Goal: Task Accomplishment & Management: Use online tool/utility

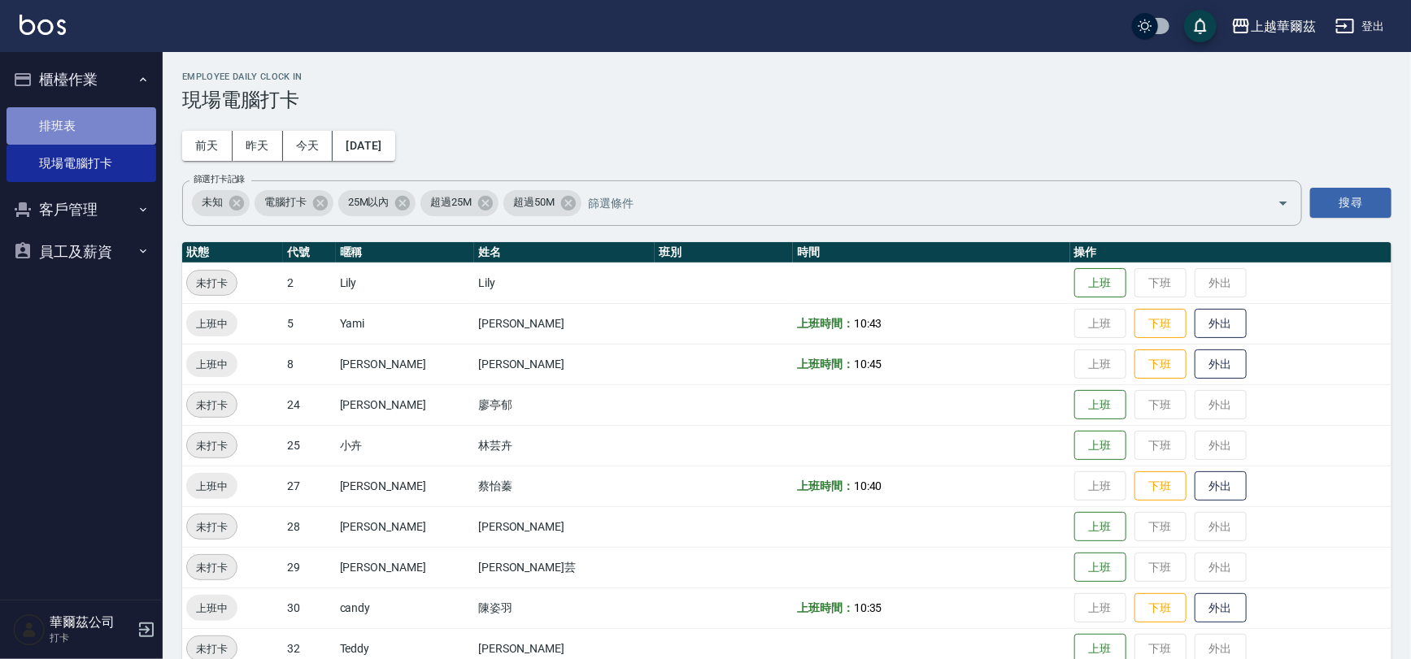
click at [72, 109] on link "排班表" at bounding box center [82, 125] width 150 height 37
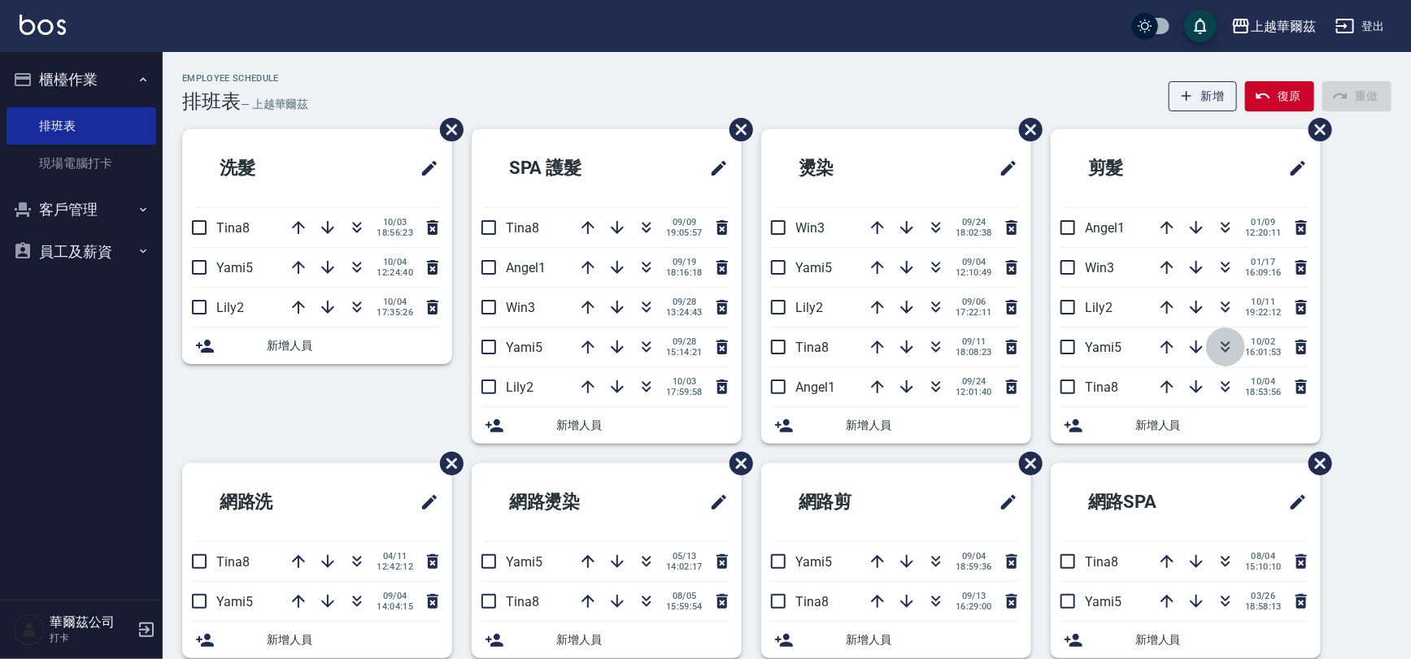
click at [1220, 344] on icon "button" at bounding box center [1226, 347] width 20 height 20
click at [41, 195] on button "客戶管理" at bounding box center [82, 210] width 150 height 42
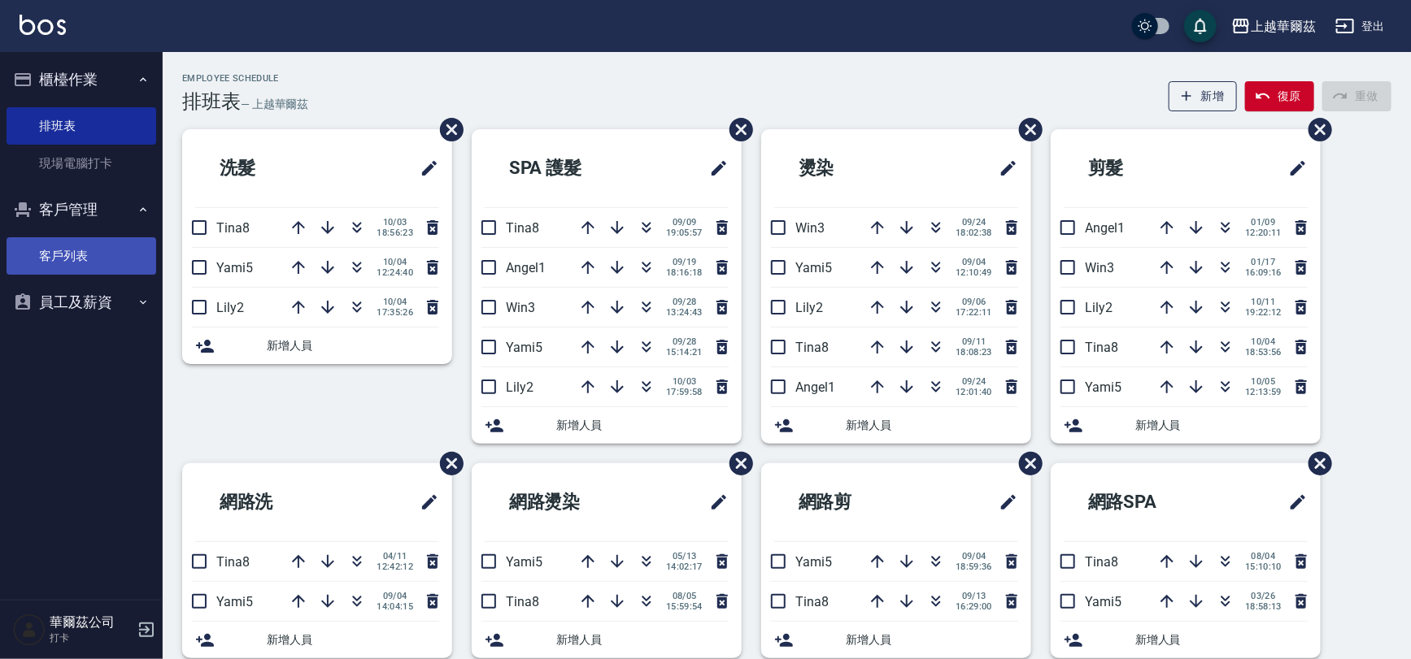
click at [89, 267] on link "客戶列表" at bounding box center [82, 255] width 150 height 37
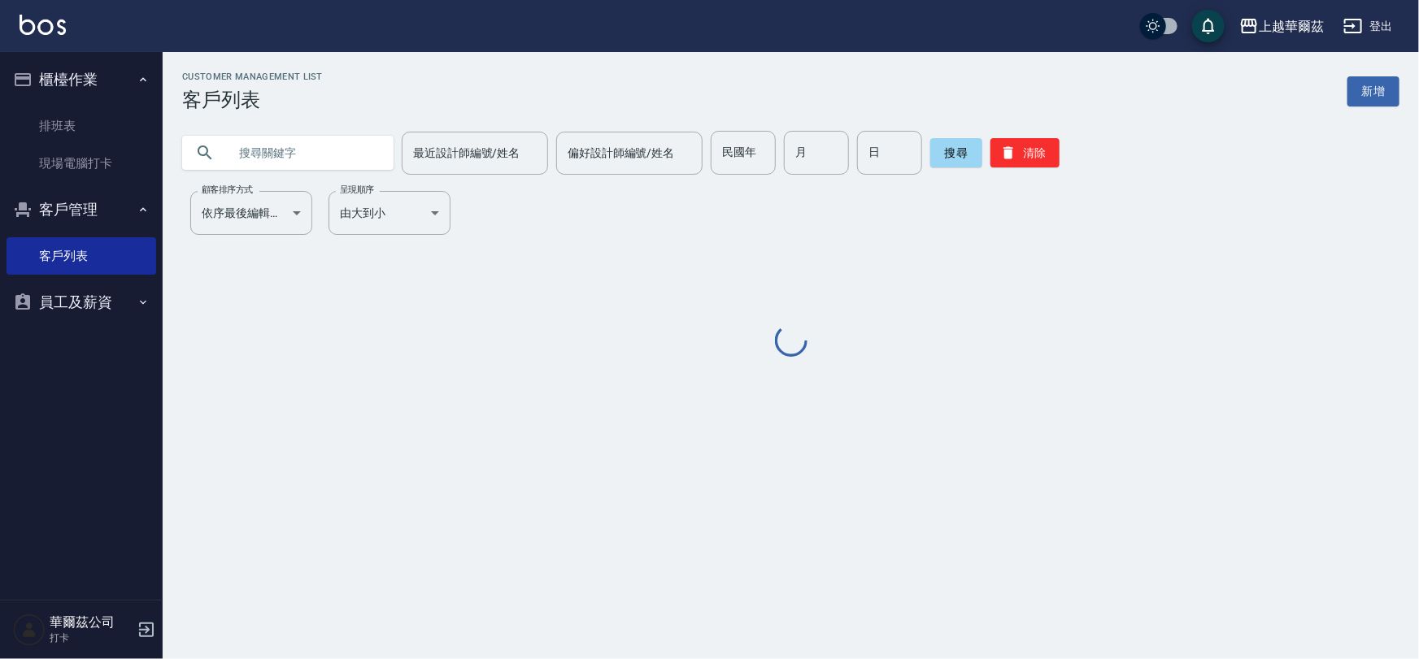
click at [301, 144] on input "text" at bounding box center [304, 153] width 153 height 44
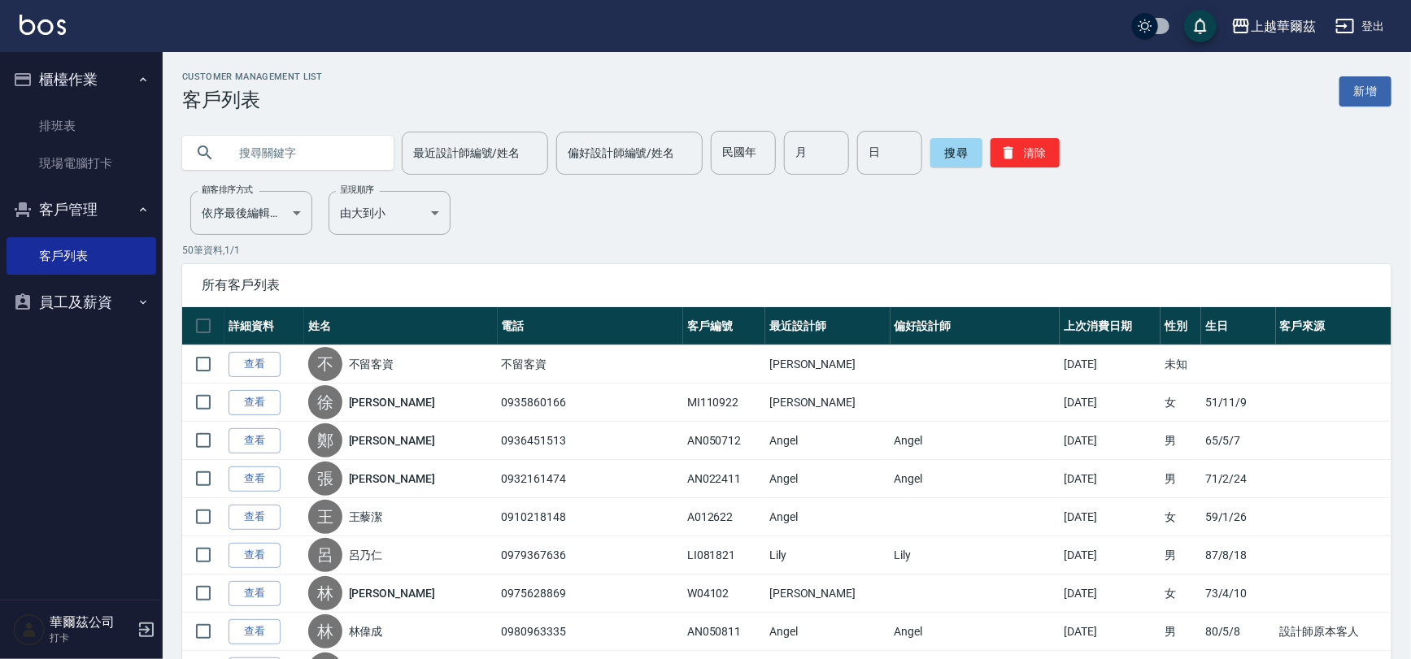
click at [279, 142] on input "text" at bounding box center [304, 153] width 153 height 44
type input "d"
click at [333, 154] on input "text" at bounding box center [304, 153] width 153 height 44
type input "＿"
type input "[PERSON_NAME]"
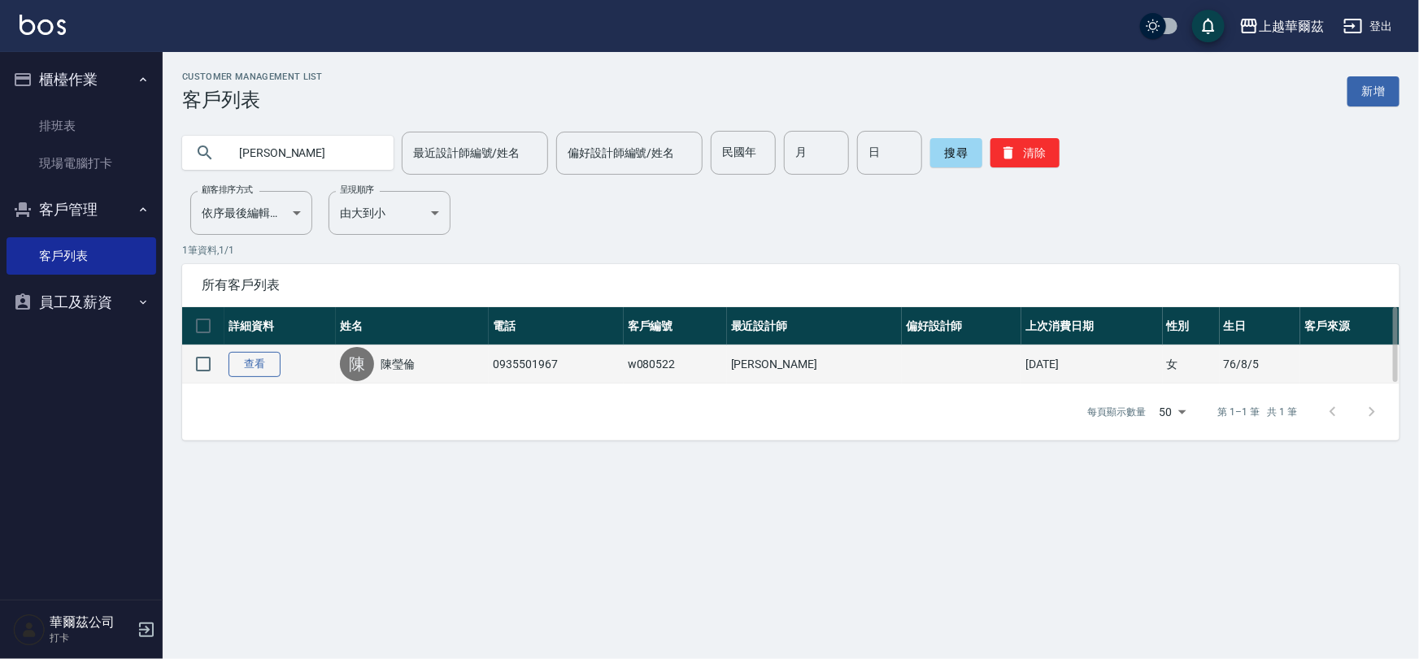
click at [271, 365] on link "查看" at bounding box center [254, 364] width 52 height 25
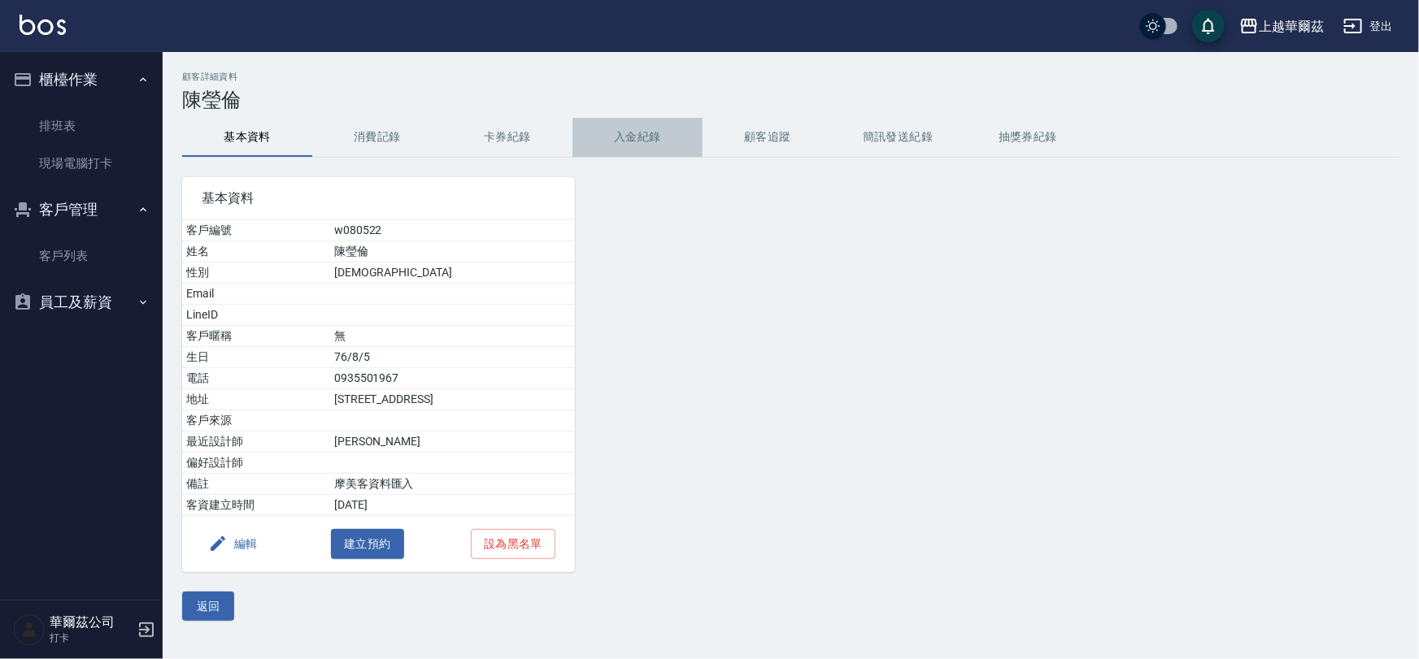
click at [633, 133] on button "入金紀錄" at bounding box center [637, 137] width 130 height 39
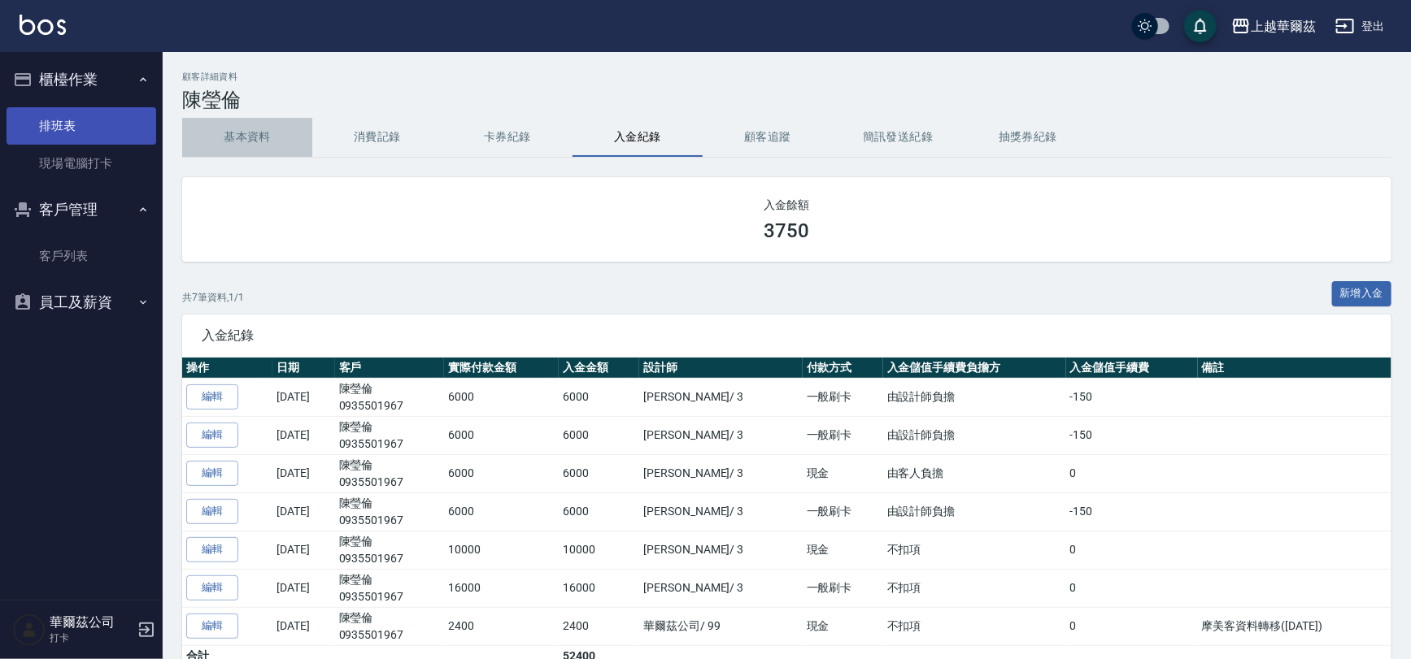
drag, startPoint x: 277, startPoint y: 124, endPoint x: 90, endPoint y: 126, distance: 187.0
click at [277, 124] on button "基本資料" at bounding box center [247, 137] width 130 height 39
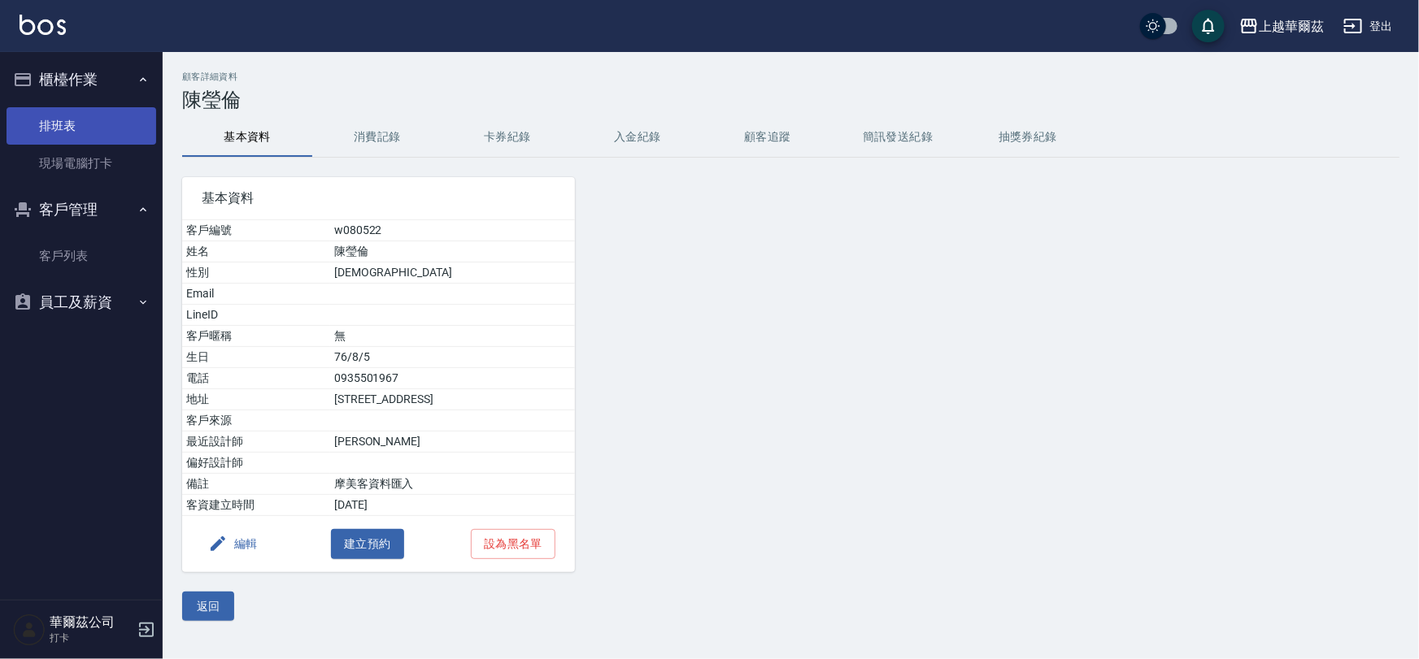
click at [80, 134] on link "排班表" at bounding box center [82, 125] width 150 height 37
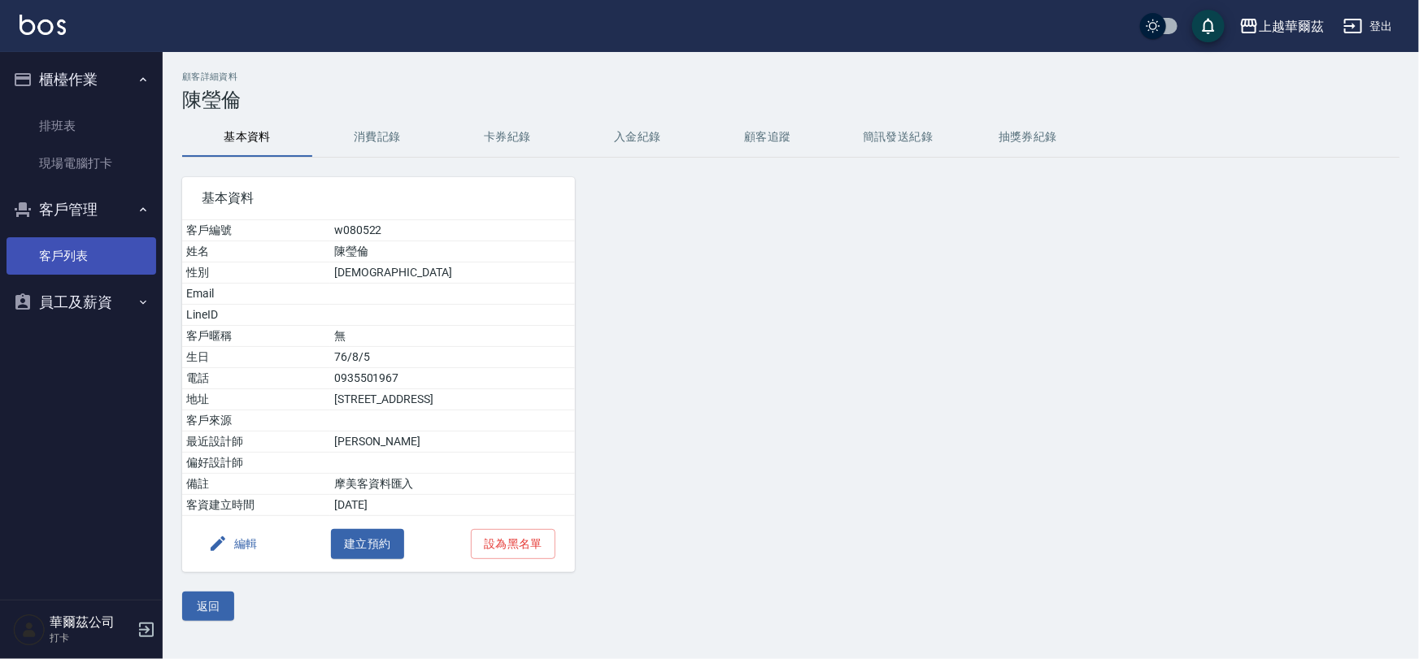
click at [72, 239] on link "客戶列表" at bounding box center [82, 255] width 150 height 37
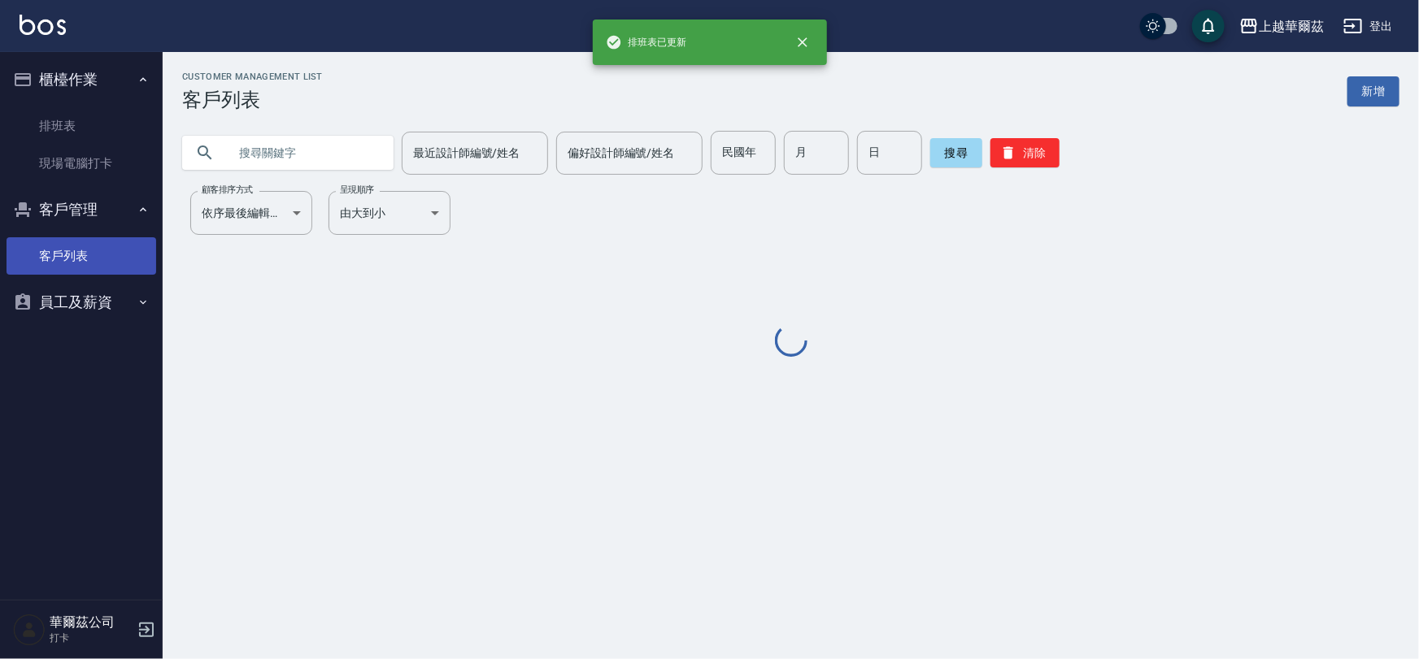
click at [67, 250] on link "客戶列表" at bounding box center [82, 255] width 150 height 37
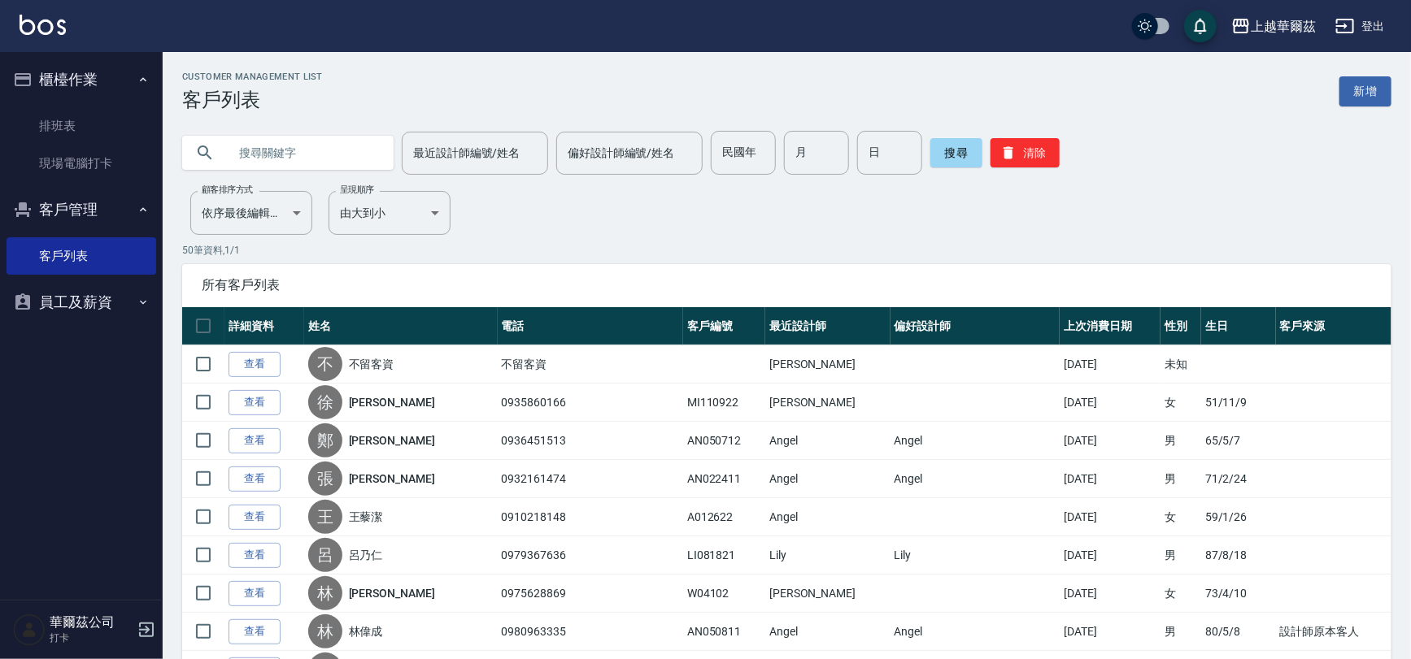
click at [255, 143] on input "text" at bounding box center [304, 153] width 153 height 44
type input "[PERSON_NAME]"
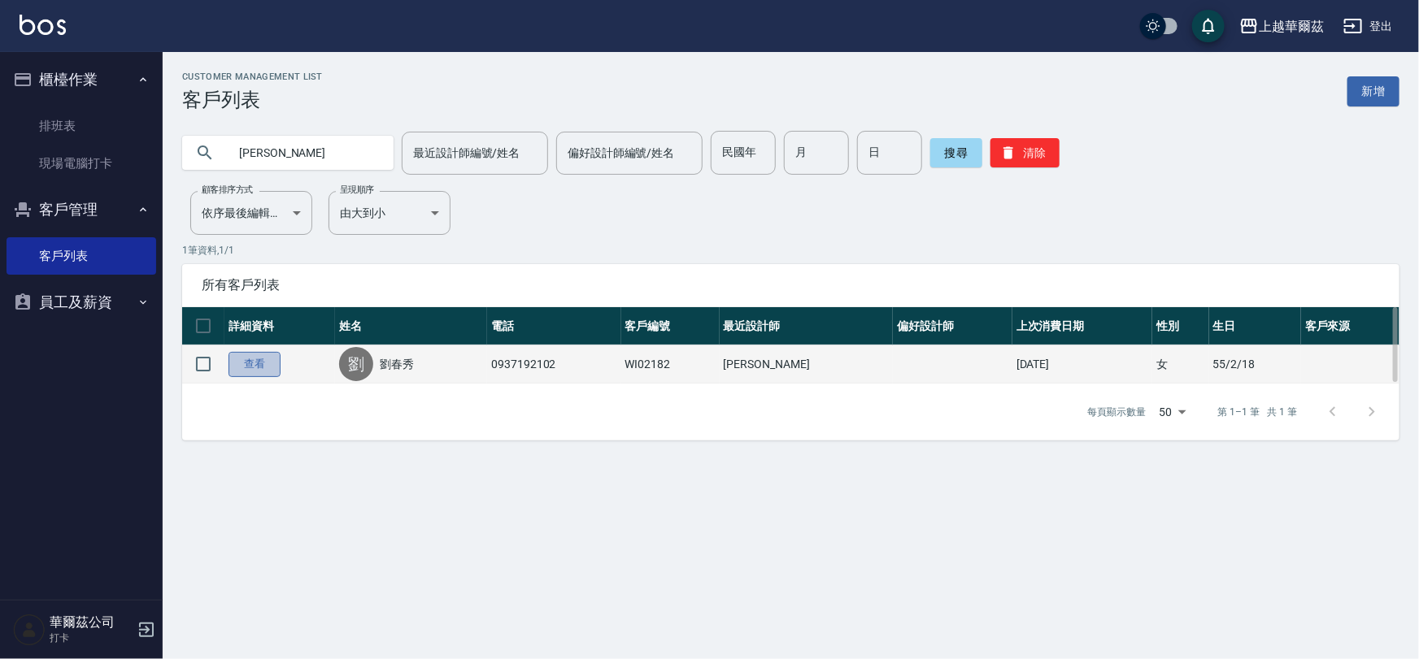
click at [267, 355] on link "查看" at bounding box center [254, 364] width 52 height 25
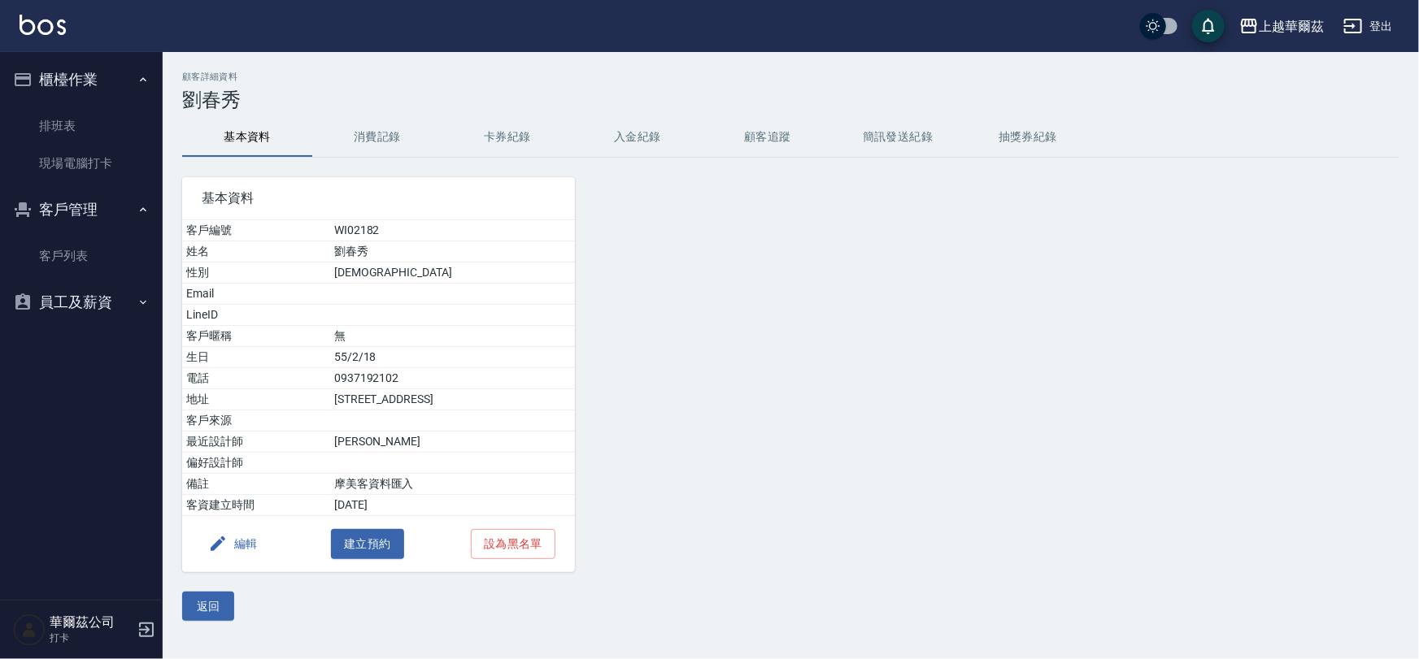
click at [645, 151] on button "入金紀錄" at bounding box center [637, 137] width 130 height 39
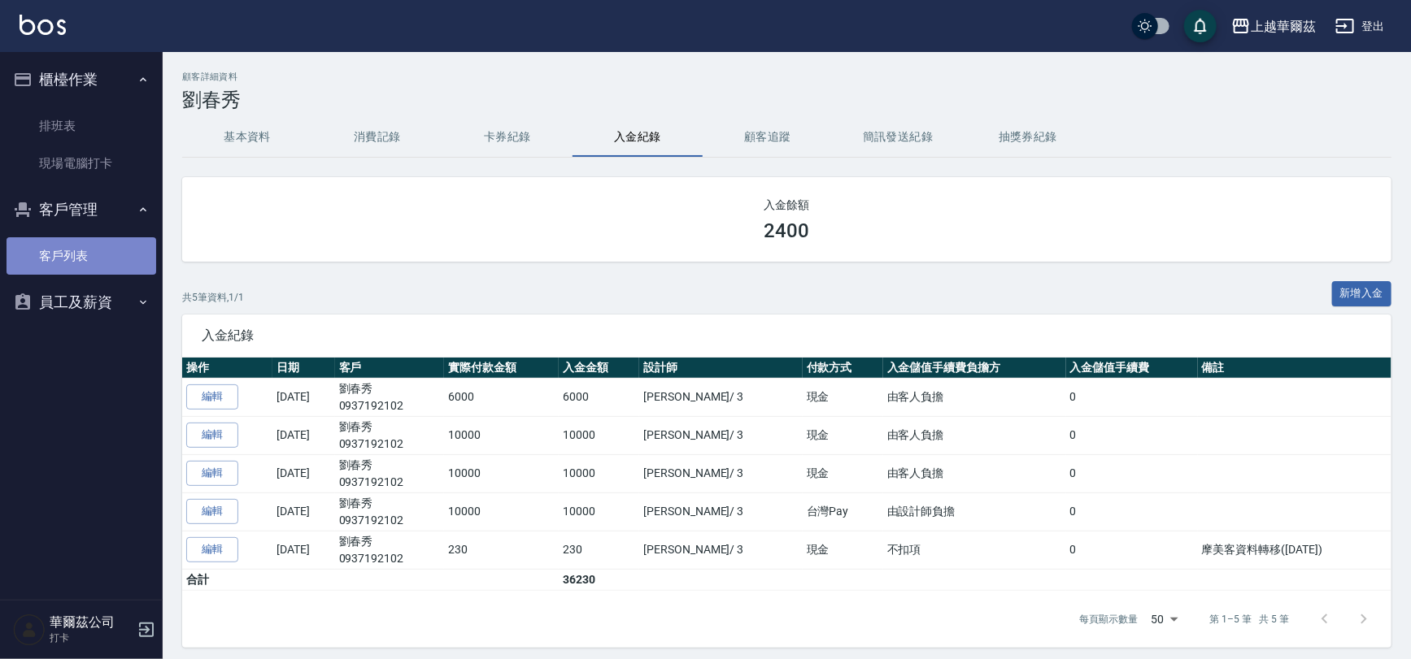
click at [53, 248] on link "客戶列表" at bounding box center [82, 255] width 150 height 37
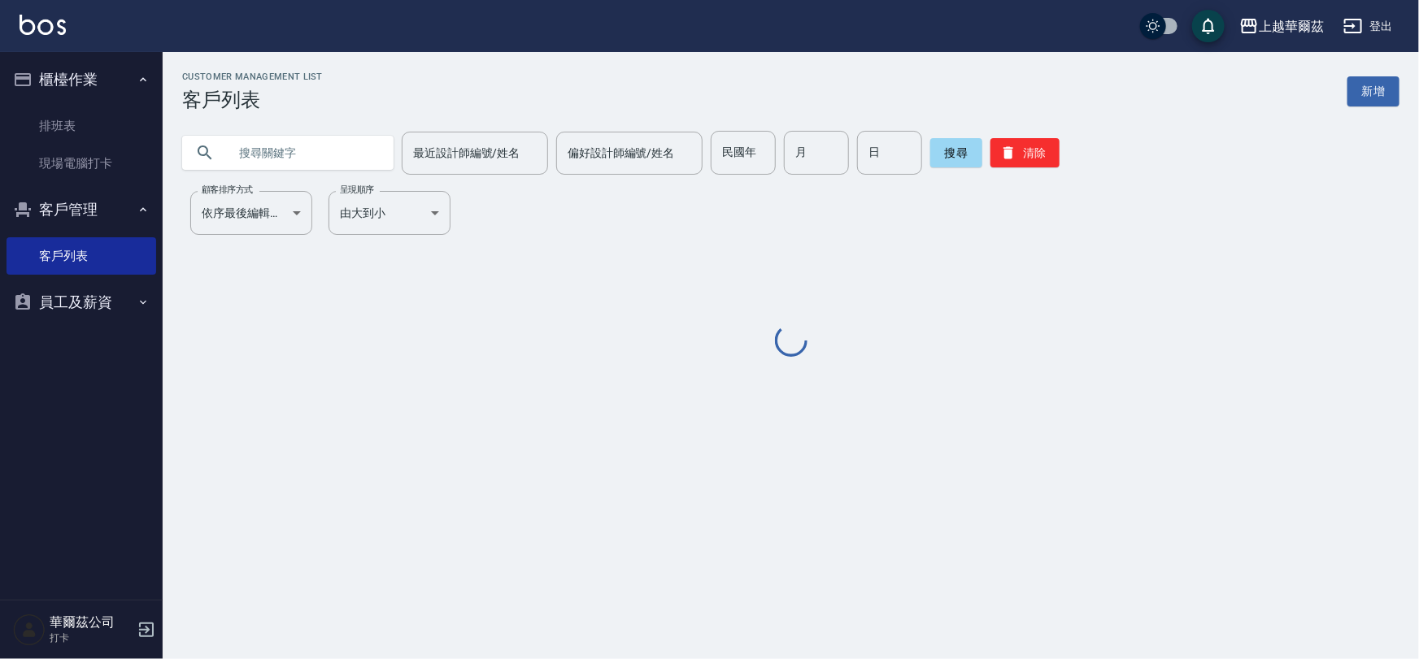
click at [254, 153] on input "text" at bounding box center [304, 153] width 153 height 44
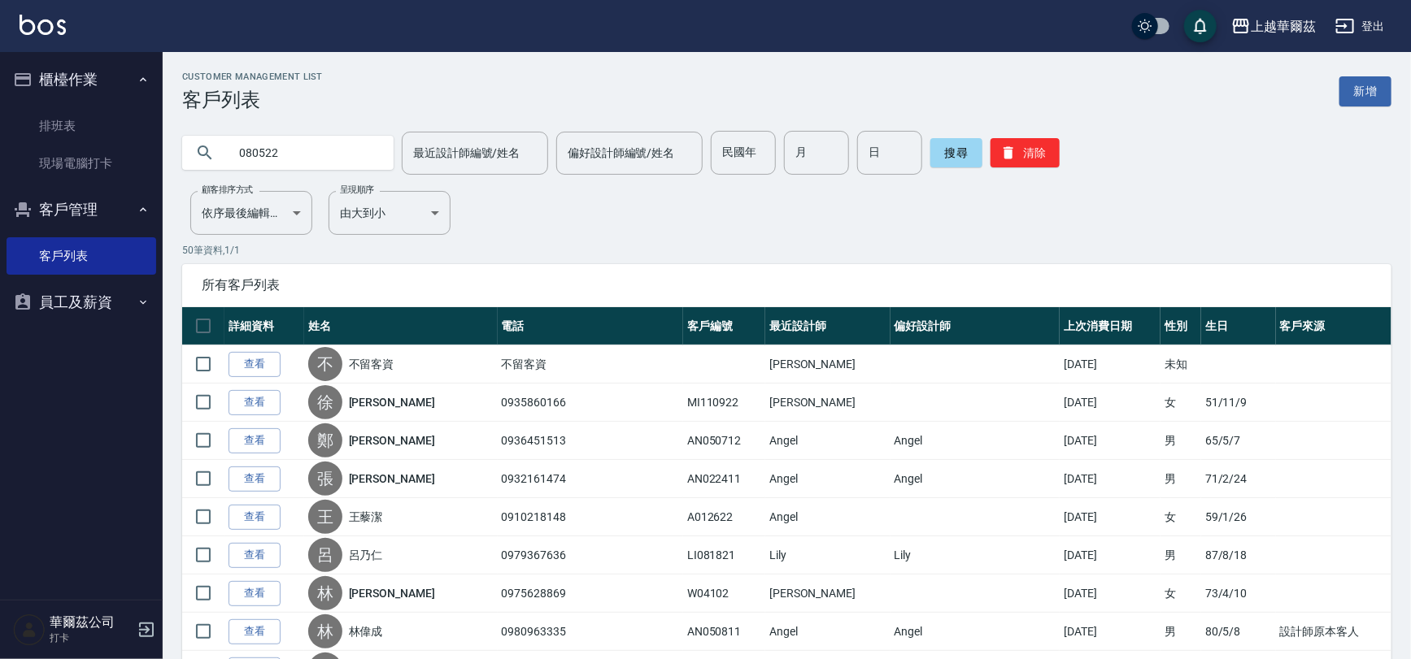
type input "080522"
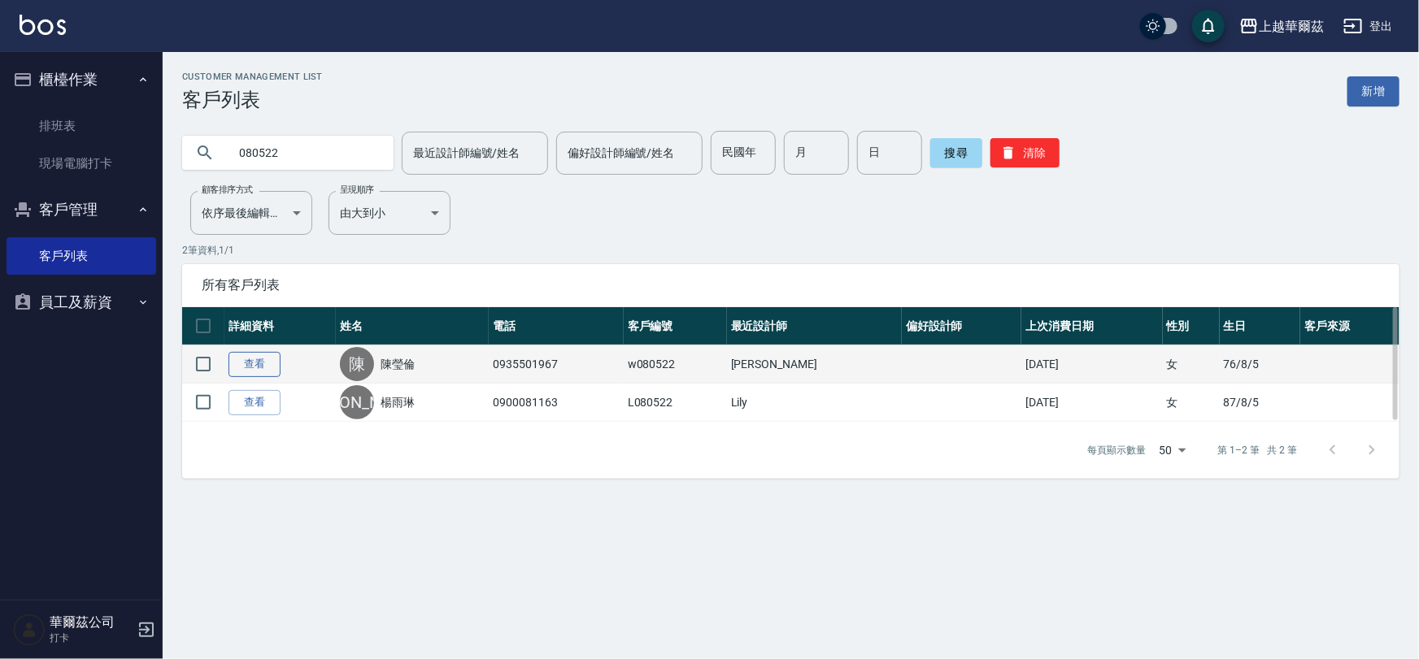
click at [237, 361] on link "查看" at bounding box center [254, 364] width 52 height 25
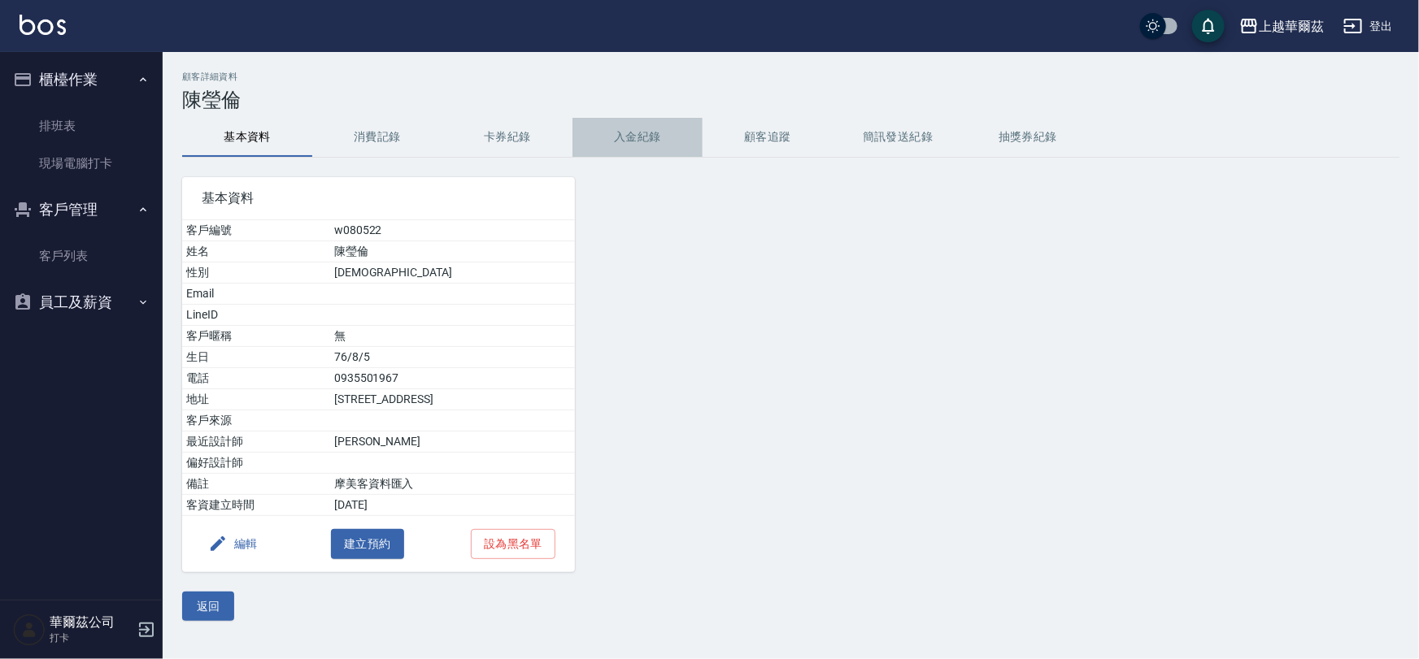
click at [588, 128] on button "入金紀錄" at bounding box center [637, 137] width 130 height 39
